Goal: Find specific page/section: Find specific page/section

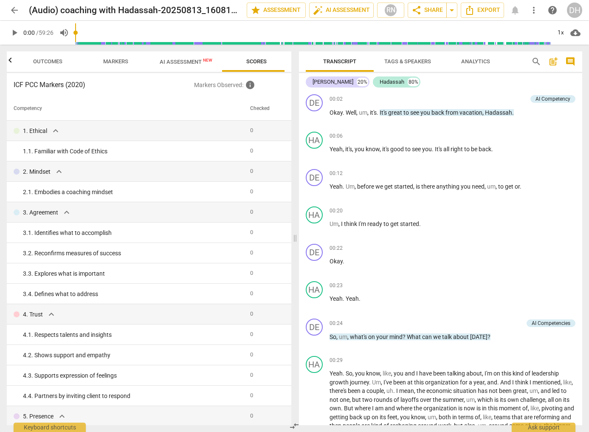
scroll to position [0, 6]
click at [169, 61] on span "AI Assessment New" at bounding box center [180, 62] width 53 height 6
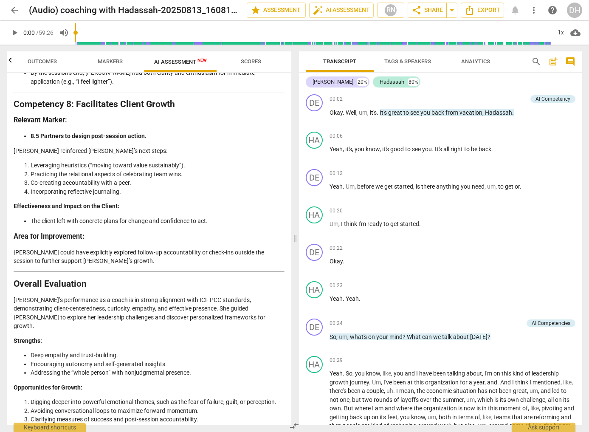
scroll to position [1587, 0]
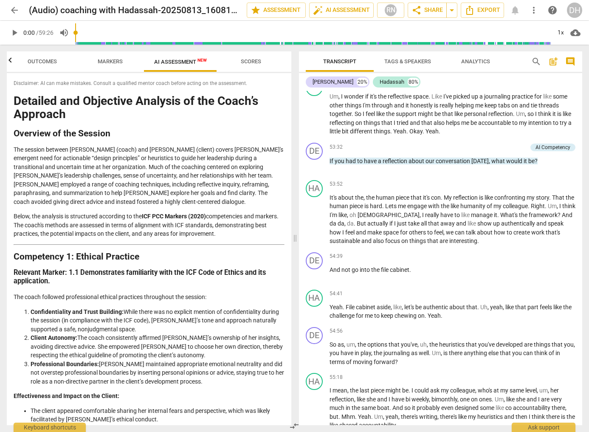
scroll to position [6082, 0]
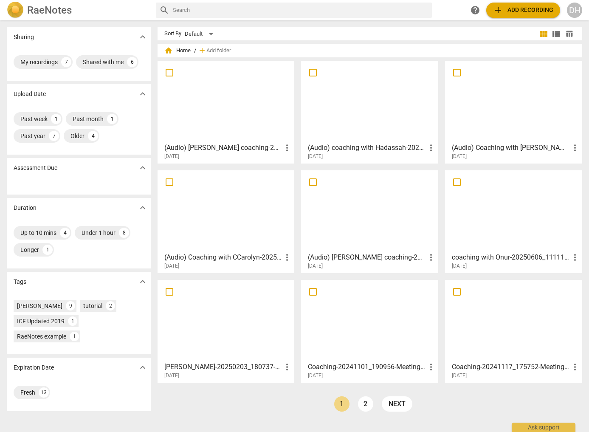
click at [246, 110] on div at bounding box center [225, 101] width 131 height 75
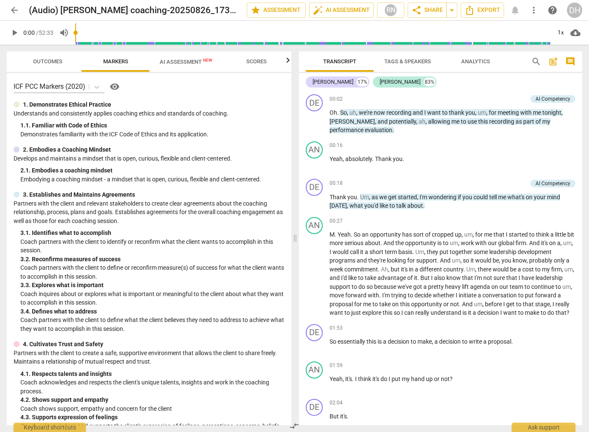
click at [185, 61] on span "AI Assessment New" at bounding box center [186, 62] width 53 height 6
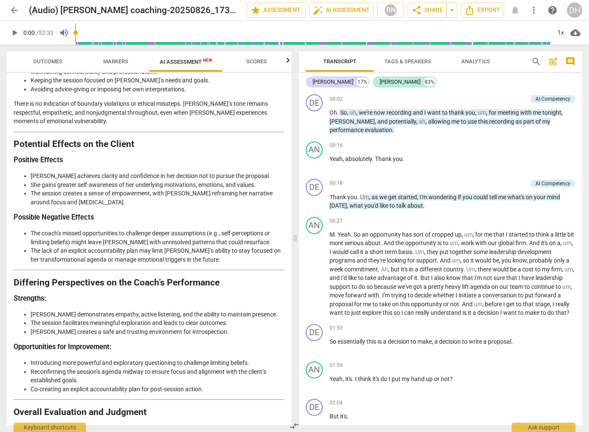
scroll to position [1221, 0]
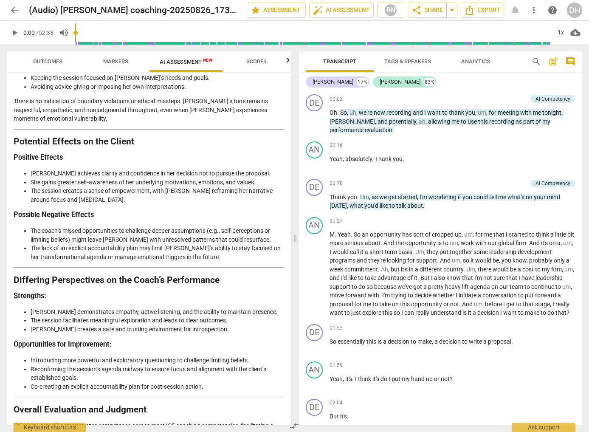
click at [13, 9] on span "arrow_back" at bounding box center [14, 10] width 10 height 10
